Goal: Browse casually

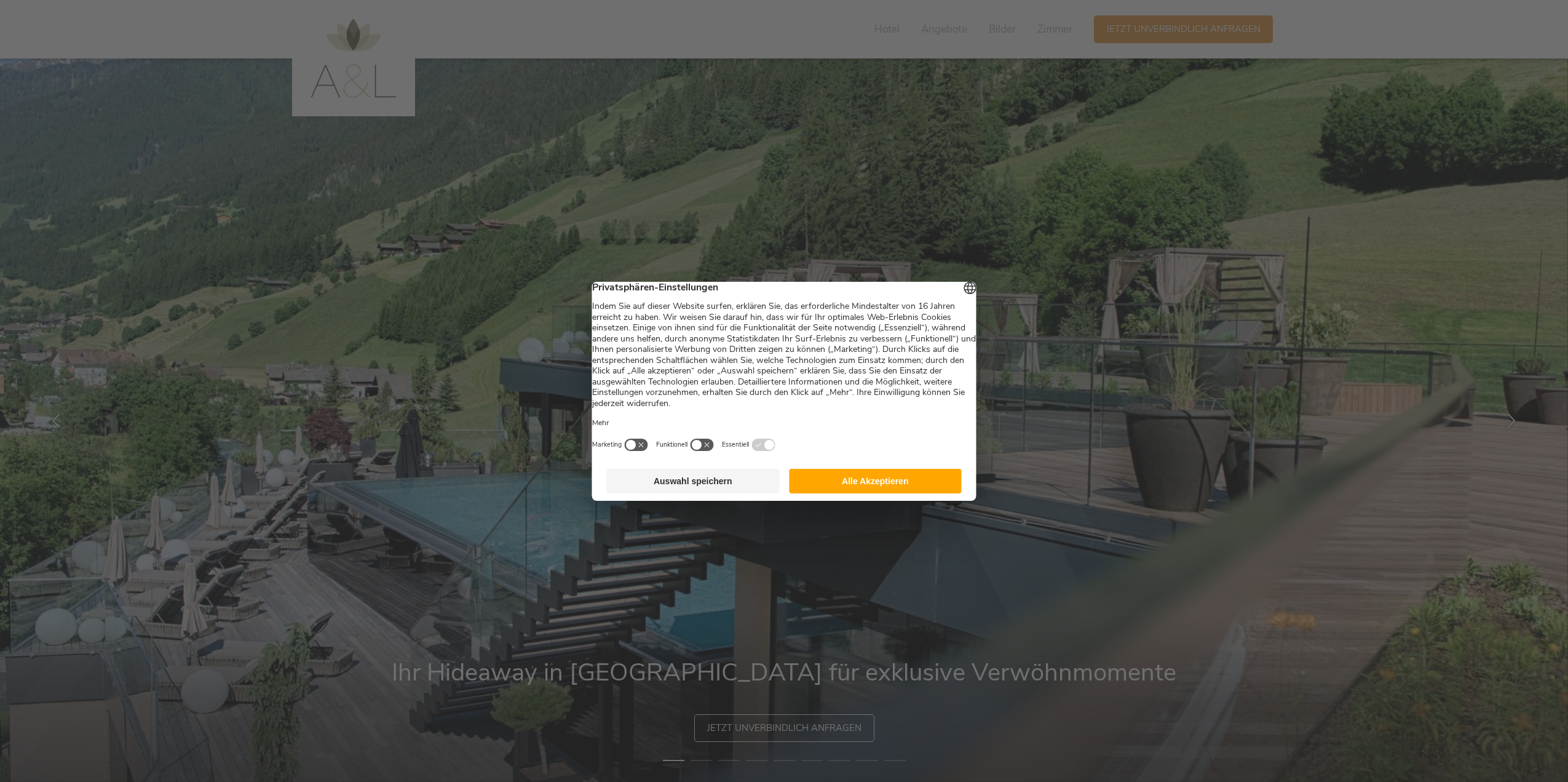
click at [850, 484] on button "Alle Akzeptieren" at bounding box center [876, 481] width 173 height 25
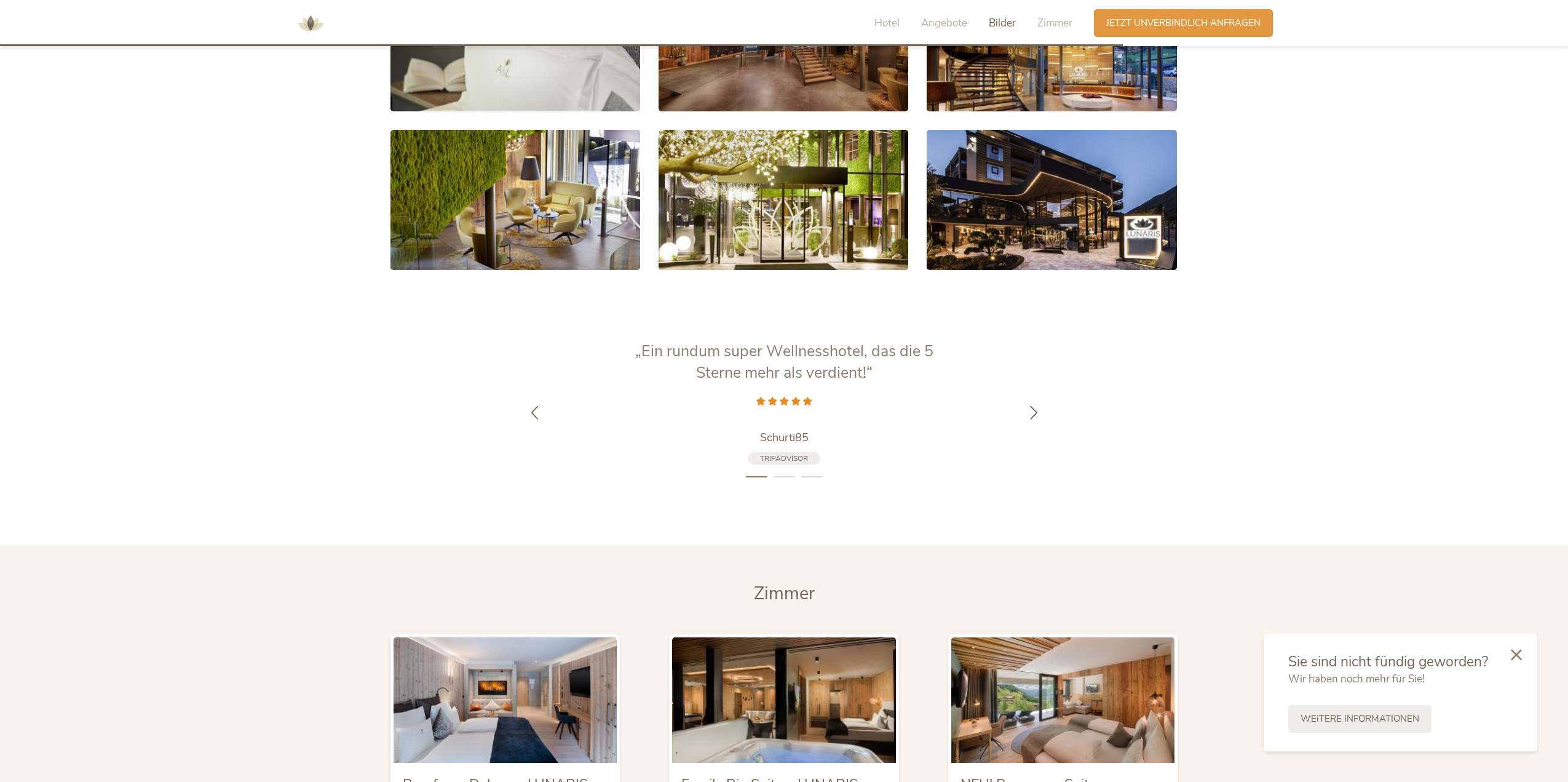
scroll to position [2637, 0]
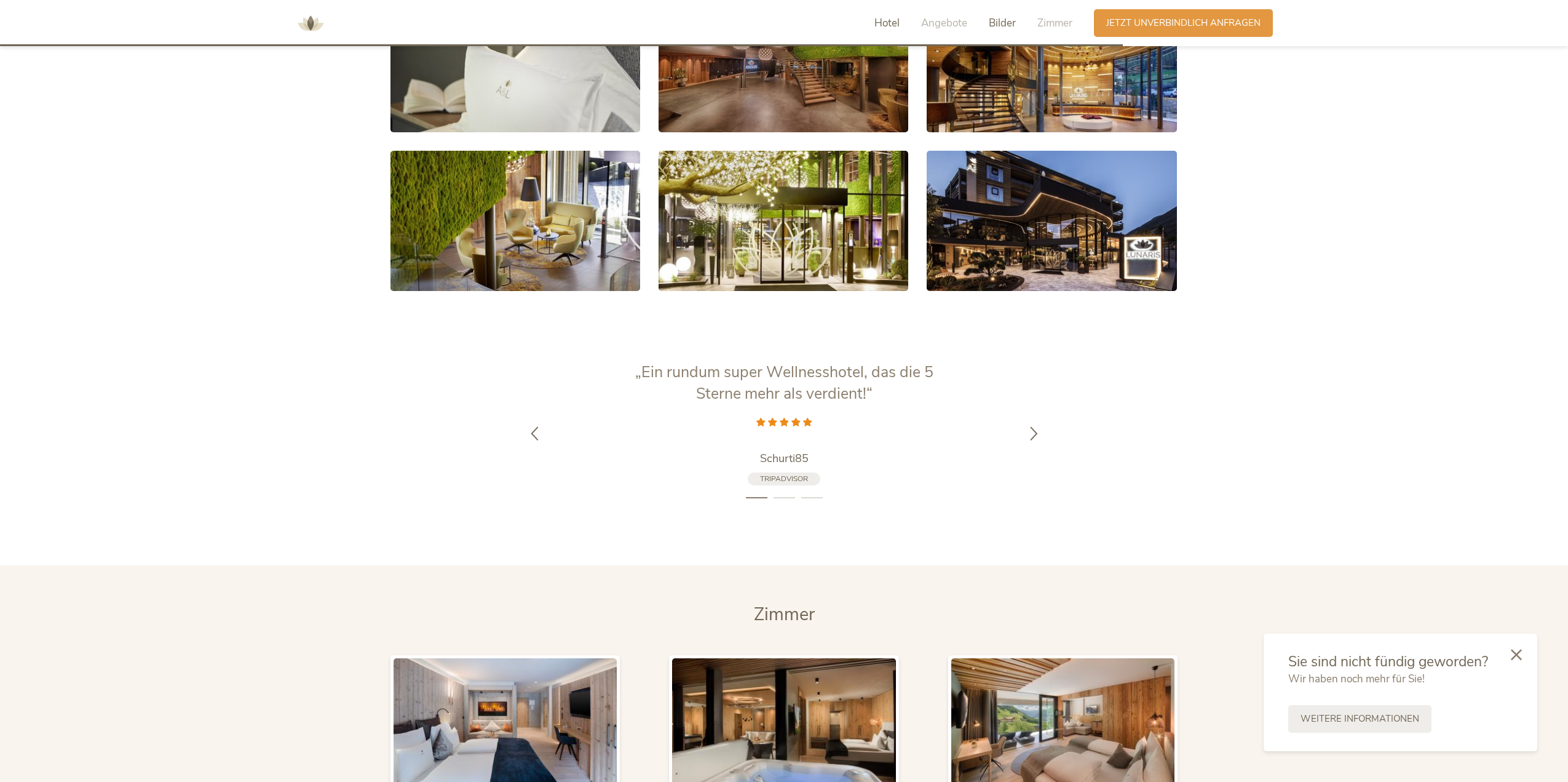
click at [879, 17] on span "Hotel" at bounding box center [887, 22] width 25 height 14
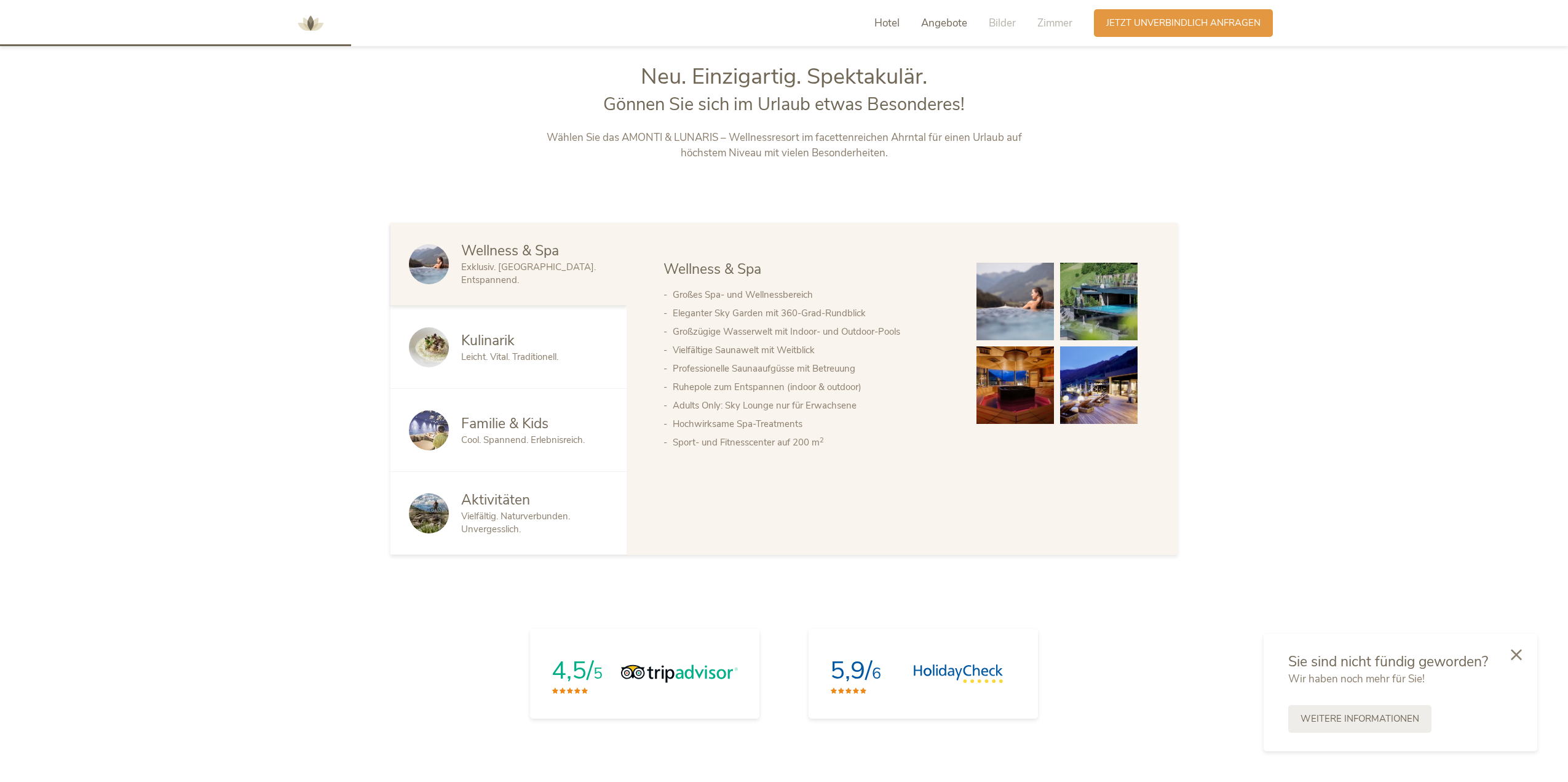
click at [936, 21] on span "Angebote" at bounding box center [944, 22] width 46 height 14
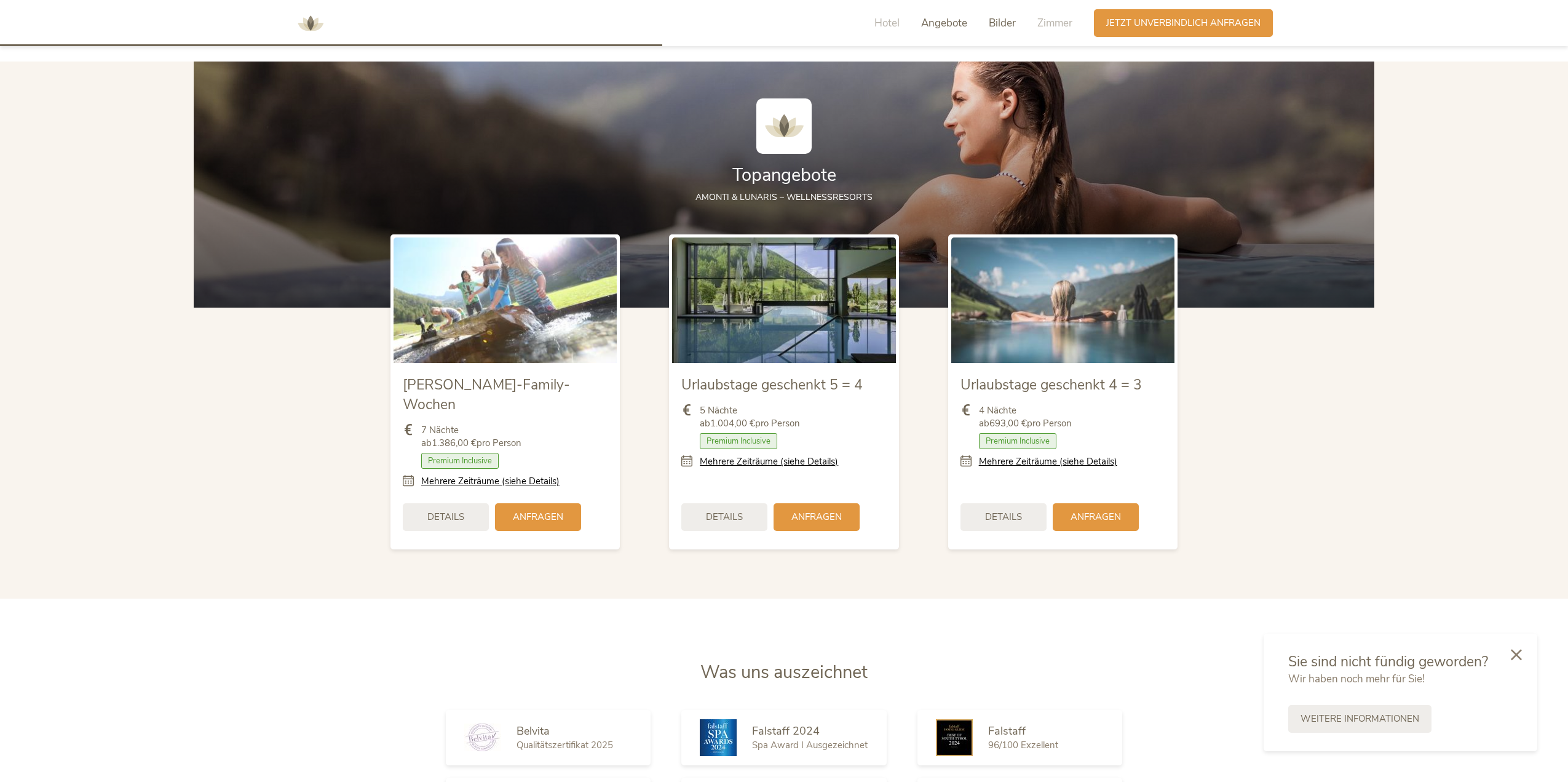
click at [1004, 23] on span "Bilder" at bounding box center [1002, 22] width 27 height 14
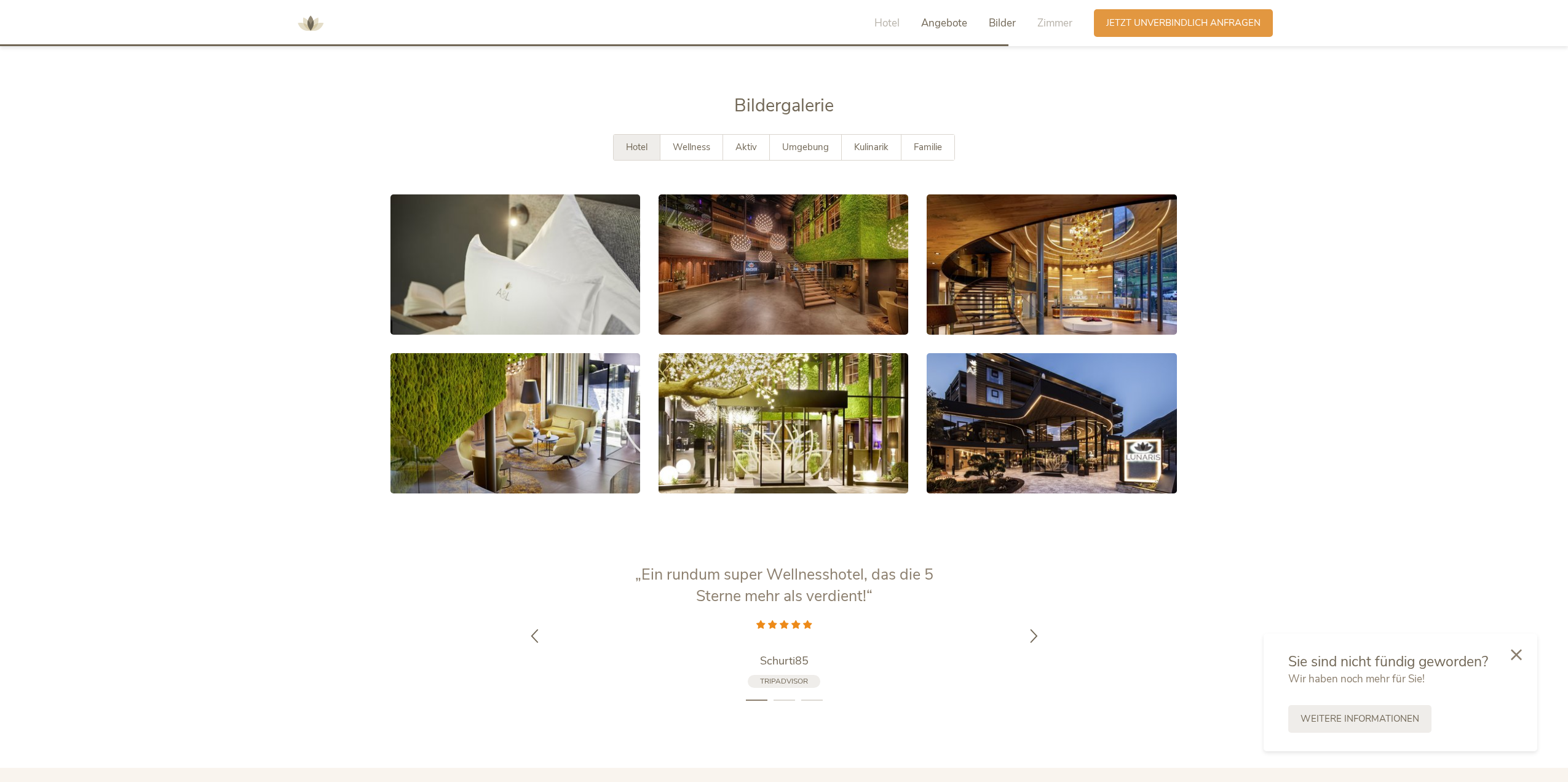
scroll to position [2447, 0]
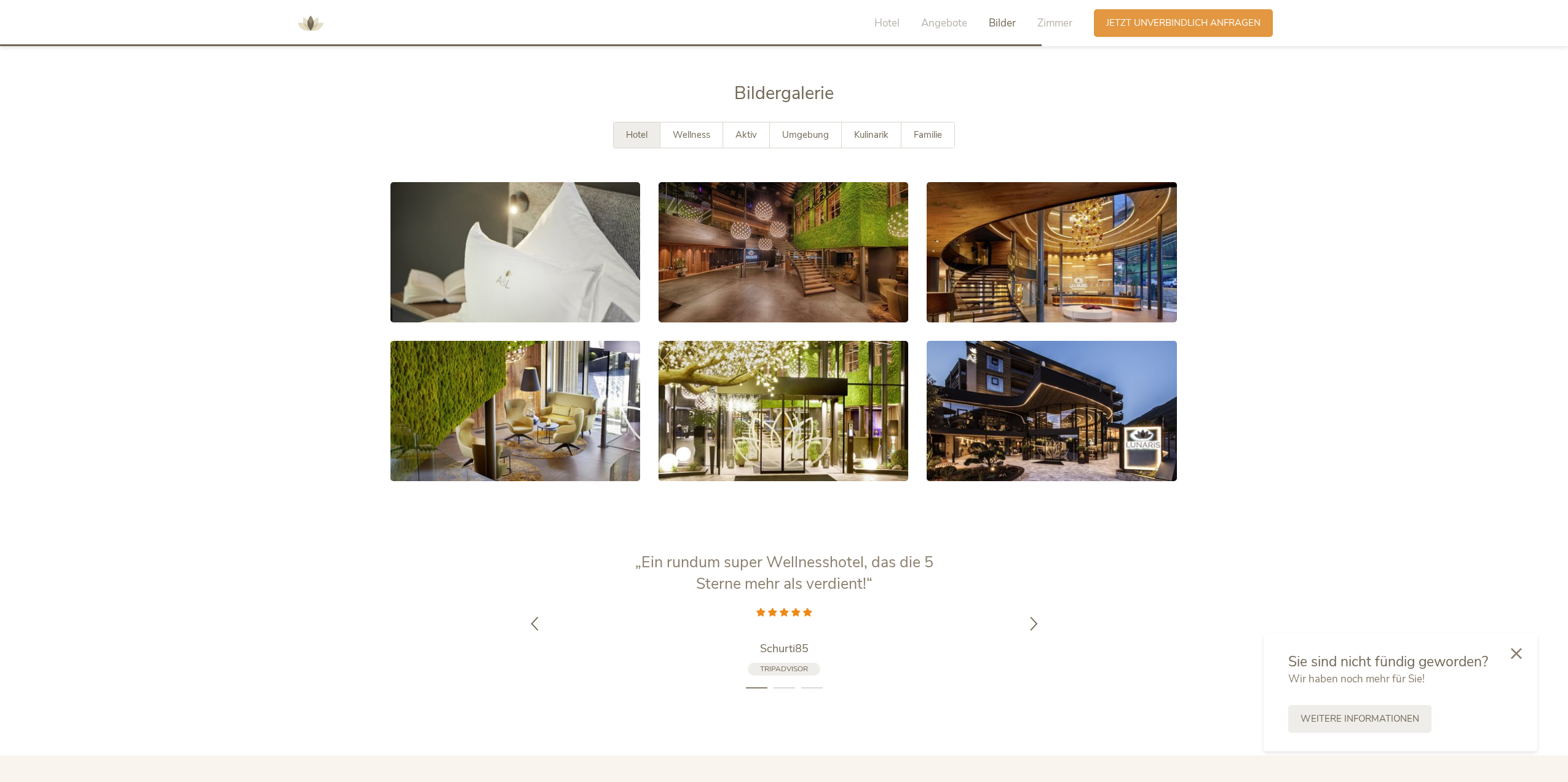
click at [1510, 650] on div at bounding box center [1516, 654] width 42 height 43
click at [1054, 22] on span "Zimmer" at bounding box center [1054, 22] width 35 height 14
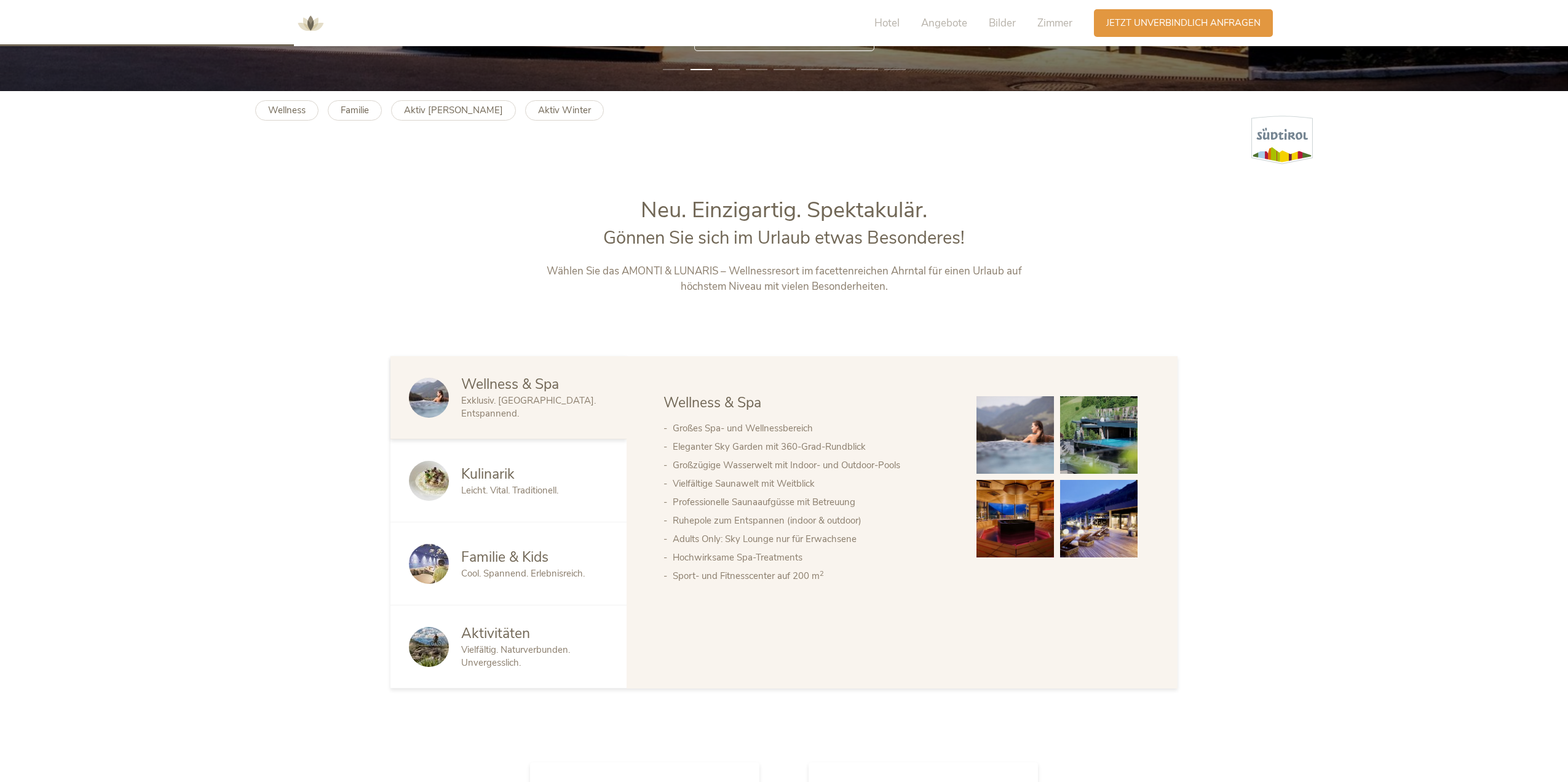
scroll to position [783, 0]
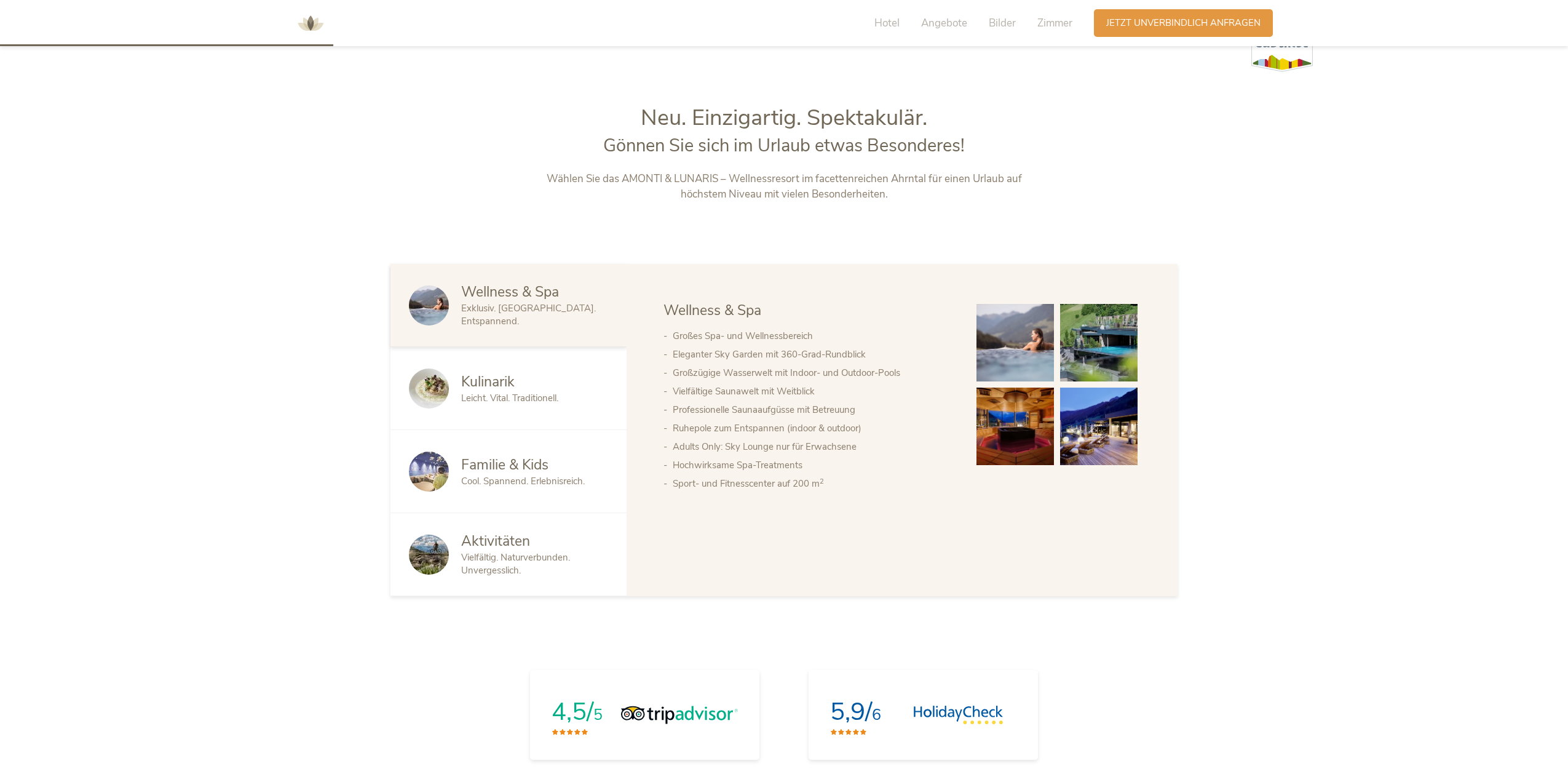
click at [499, 390] on span "Kulinarik" at bounding box center [488, 381] width 53 height 19
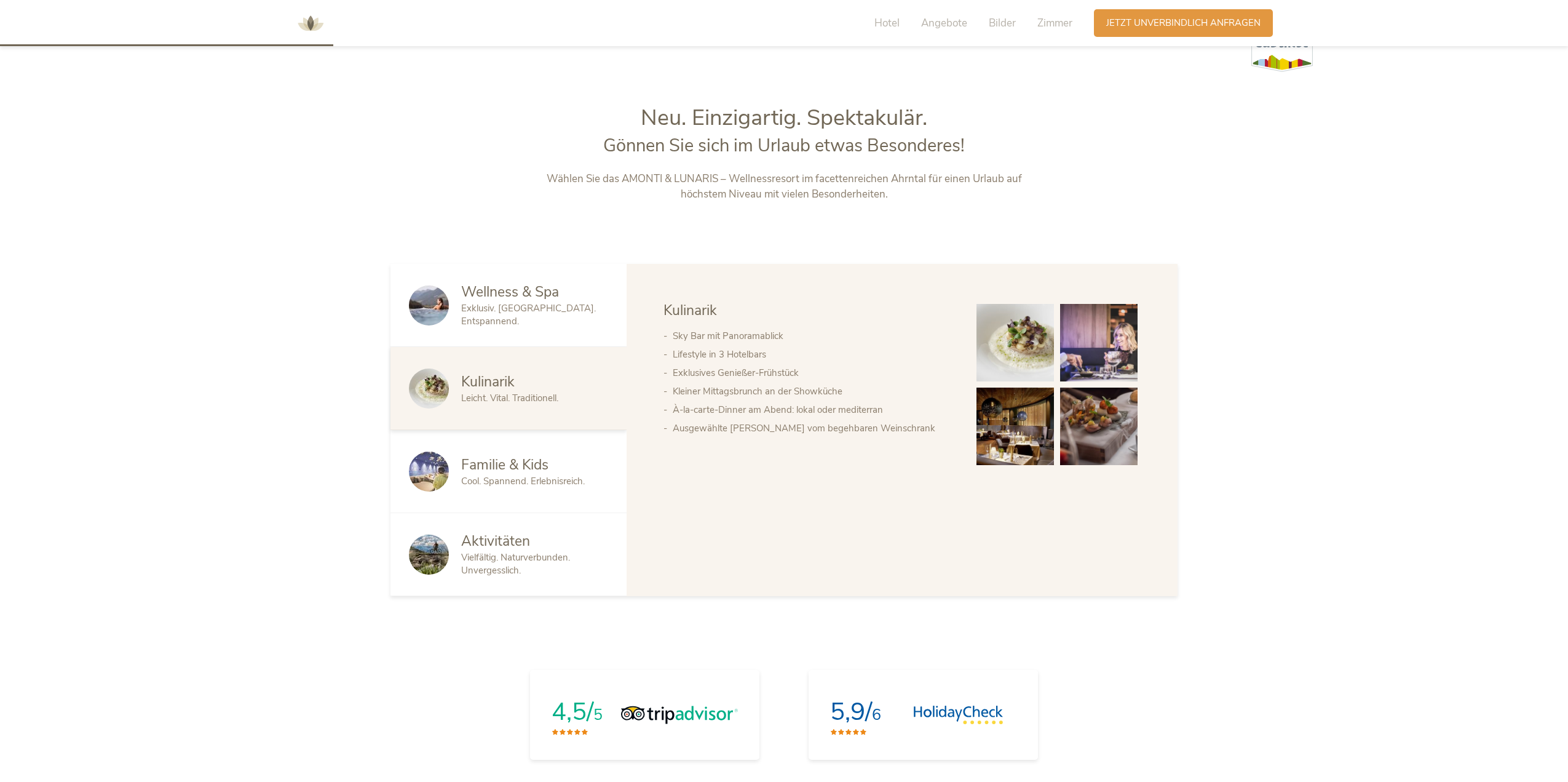
click at [503, 464] on span "Familie & Kids" at bounding box center [504, 465] width 87 height 19
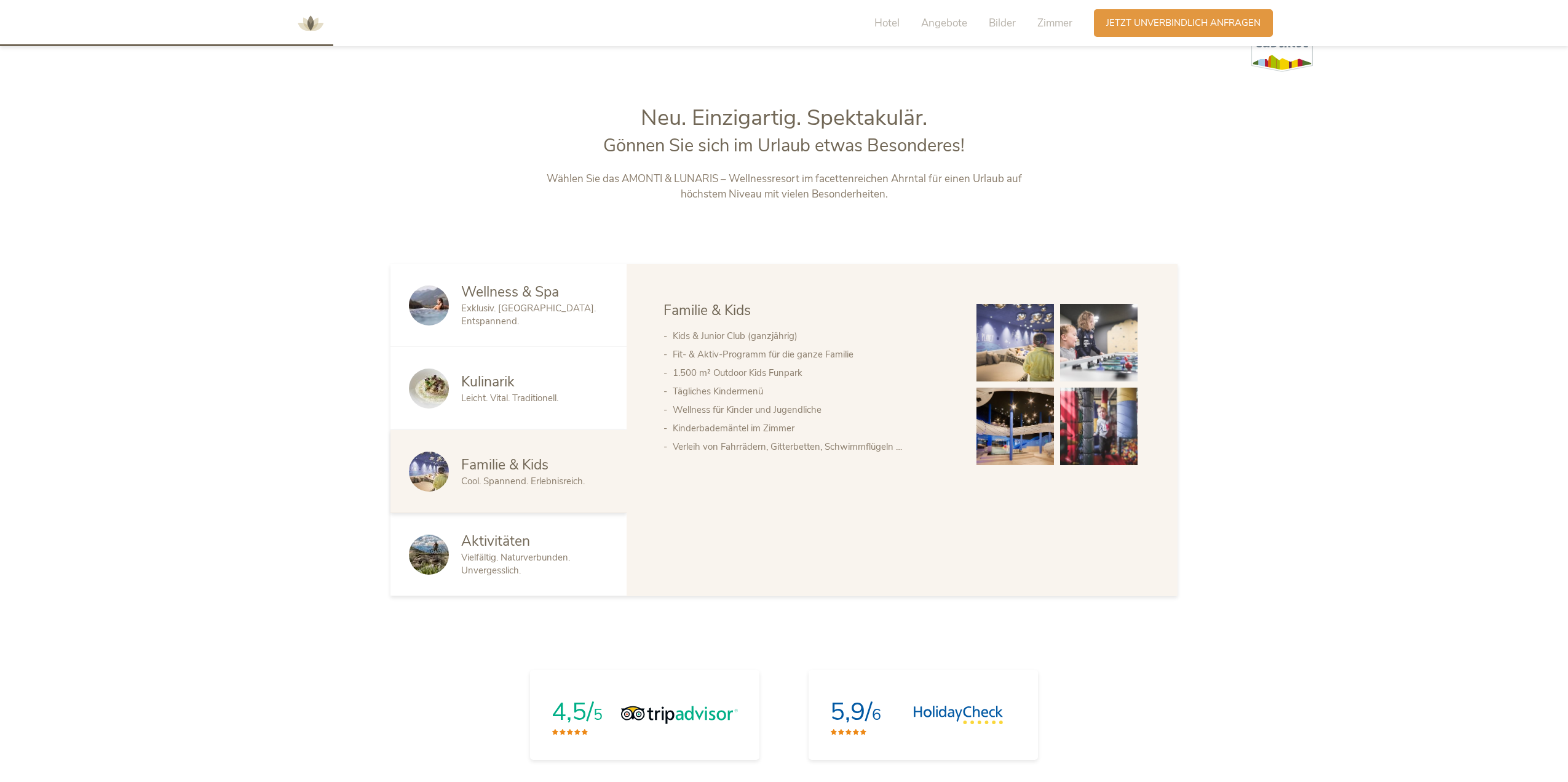
click at [489, 545] on span "Aktivitäten" at bounding box center [495, 540] width 69 height 19
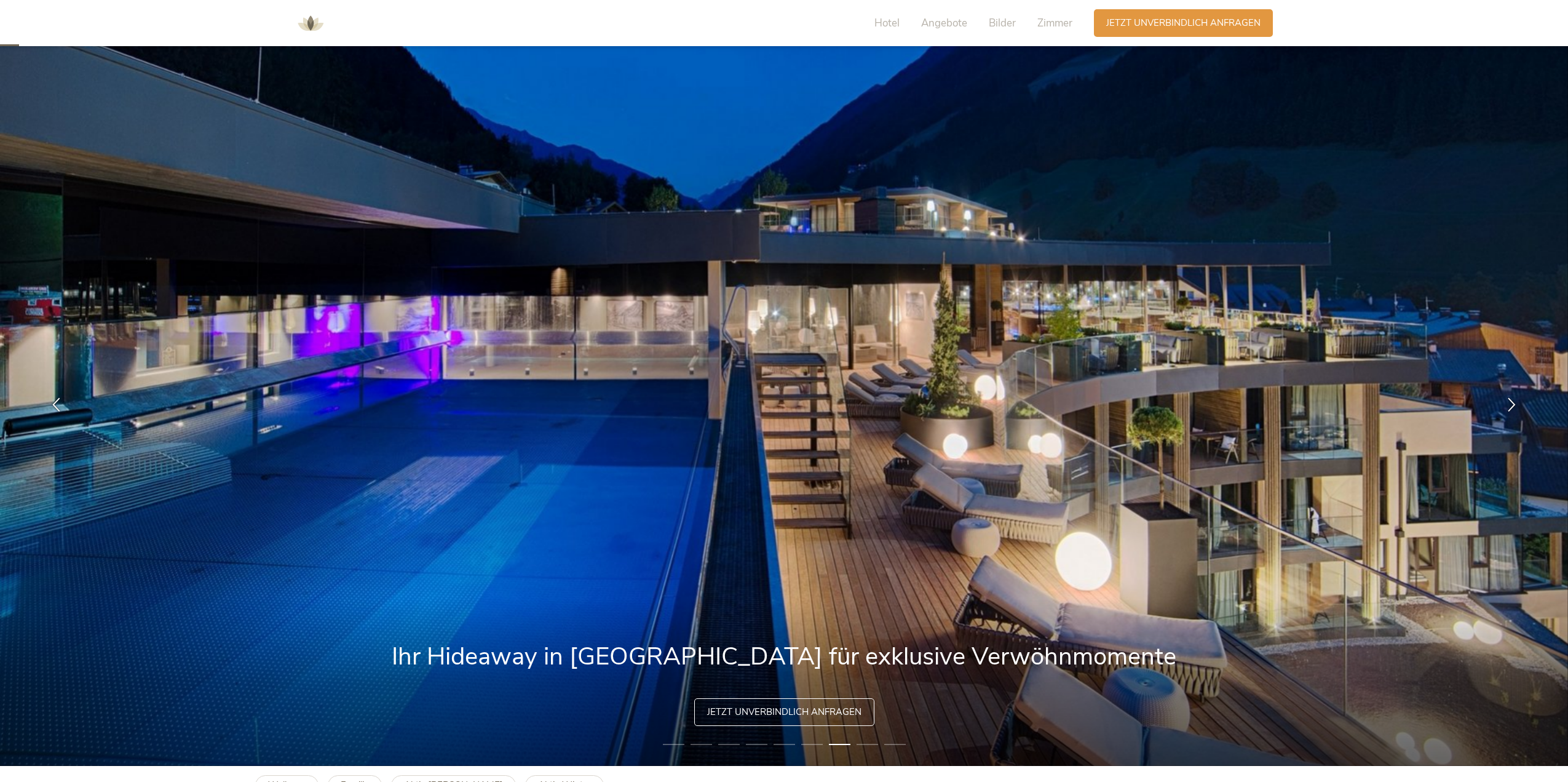
scroll to position [0, 0]
